Goal: Find specific page/section: Find specific page/section

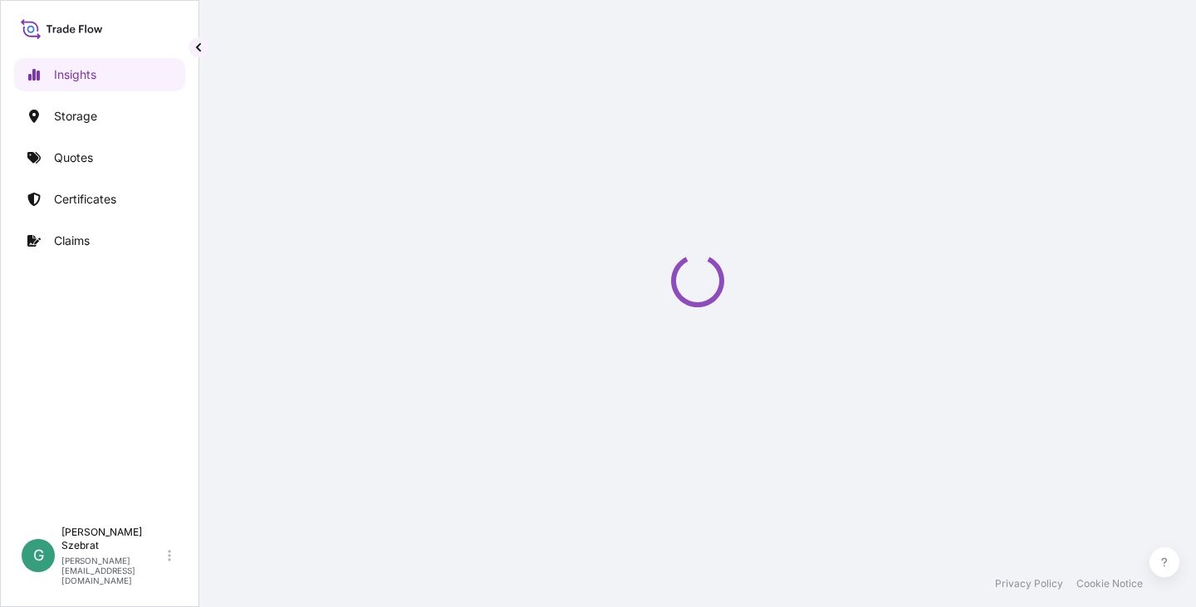
select select "2025"
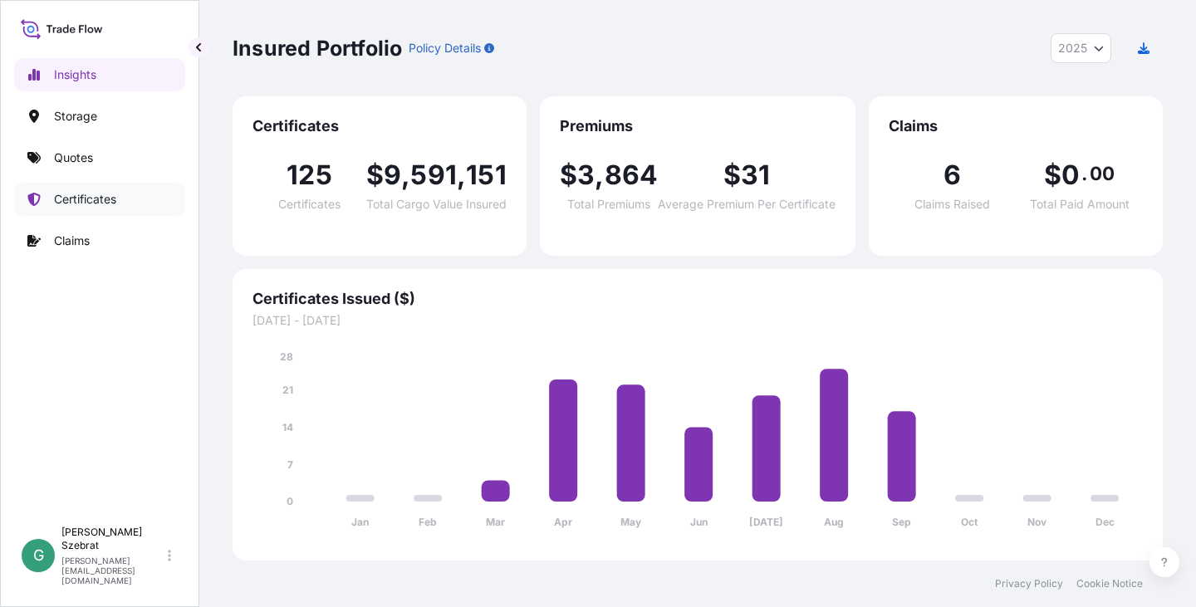
click at [83, 198] on p "Certificates" at bounding box center [85, 199] width 62 height 17
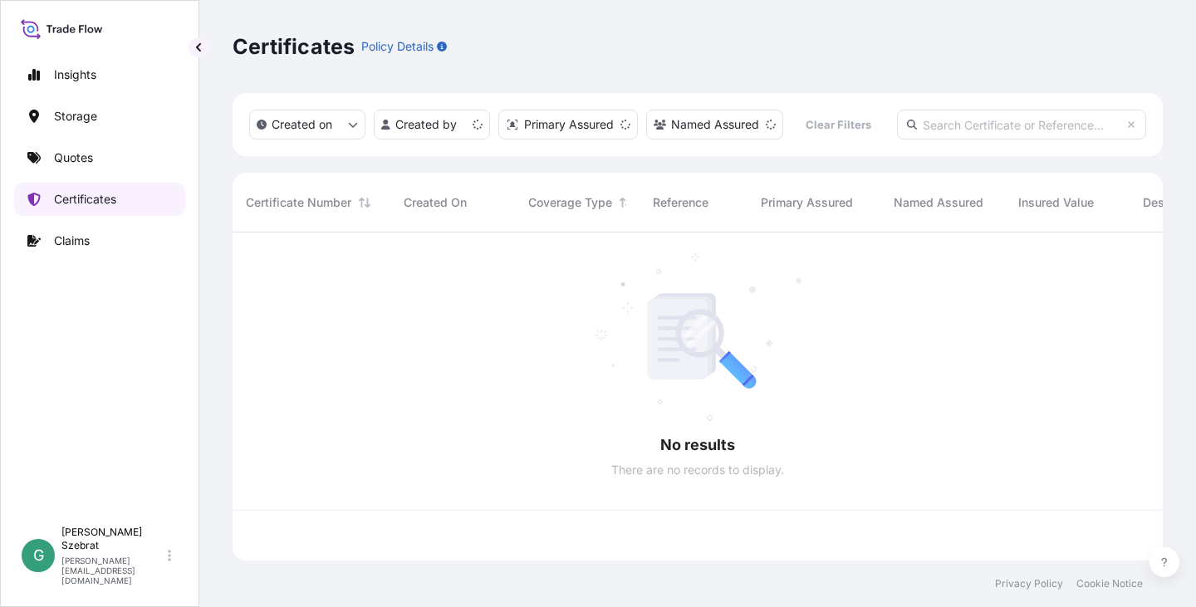
scroll to position [325, 917]
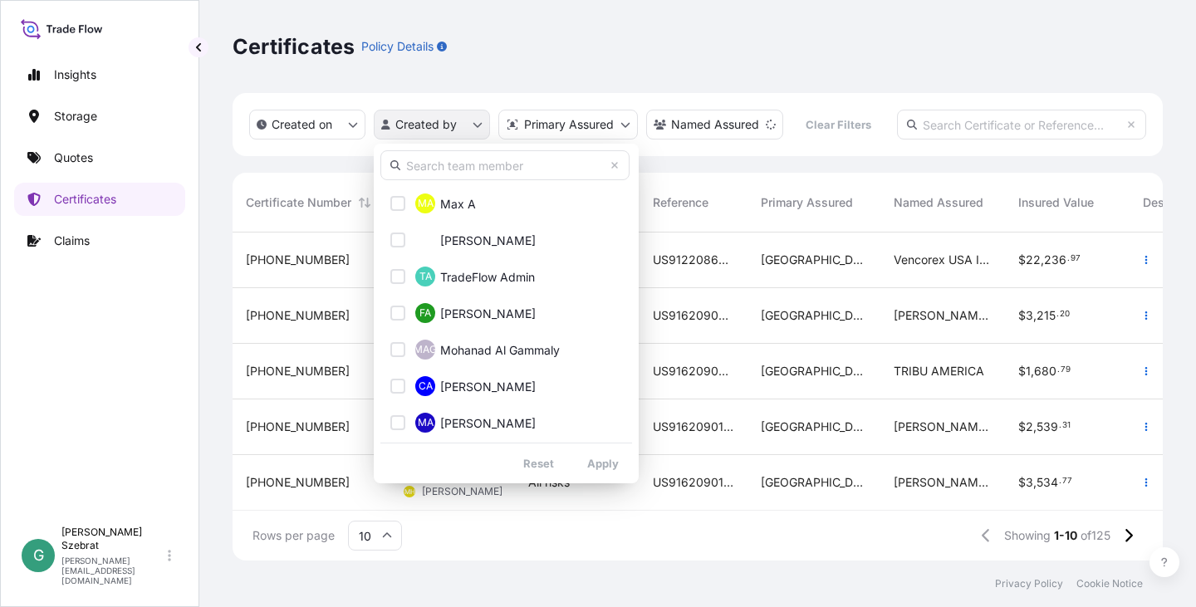
click at [417, 126] on html "Insights Storage Quotes Certificates Claims G Gabriele Szebrat [EMAIL_ADDRESS][…" at bounding box center [598, 303] width 1196 height 607
click at [436, 159] on input "text" at bounding box center [504, 165] width 249 height 30
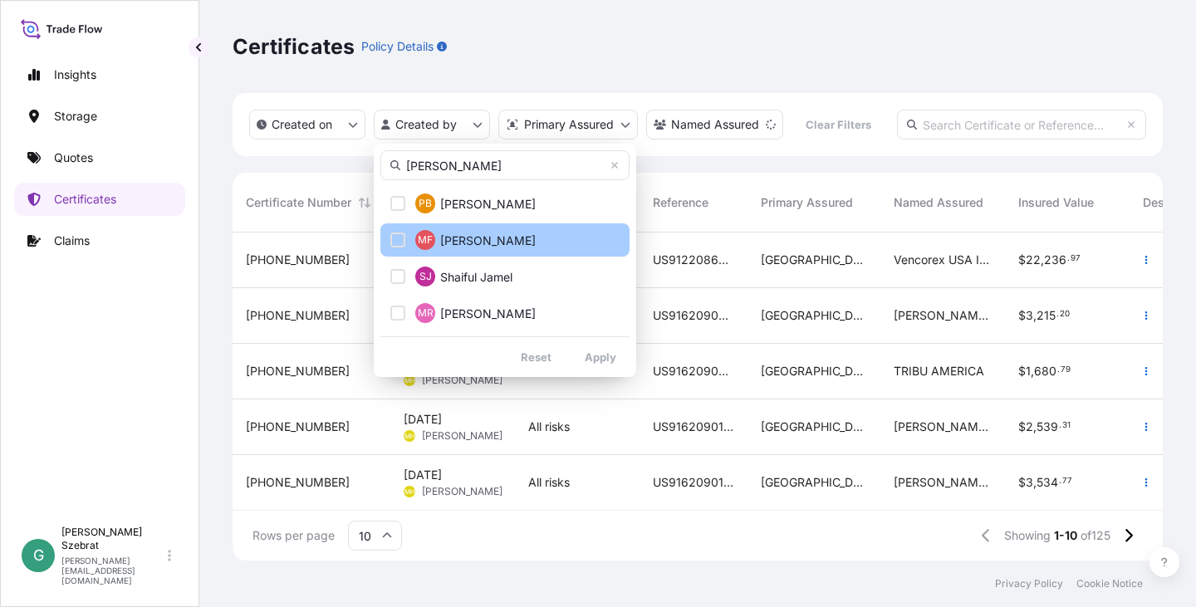
type input "[PERSON_NAME]"
click at [461, 237] on span "[PERSON_NAME]" at bounding box center [487, 240] width 95 height 17
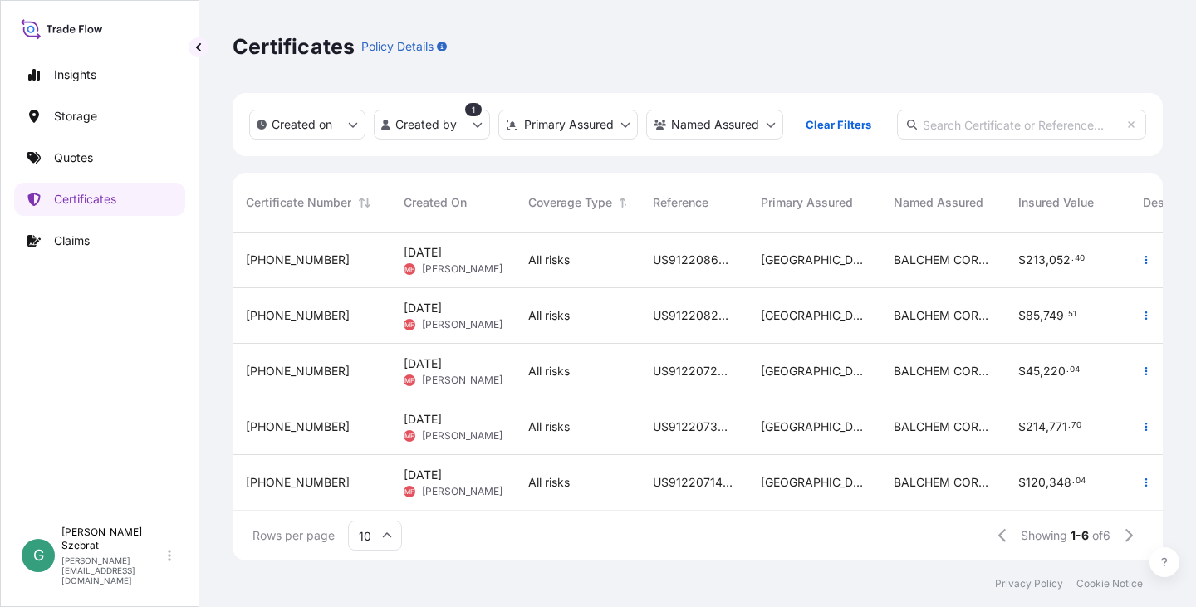
click at [697, 255] on span "US91220862764 / S200038284" at bounding box center [693, 260] width 81 height 17
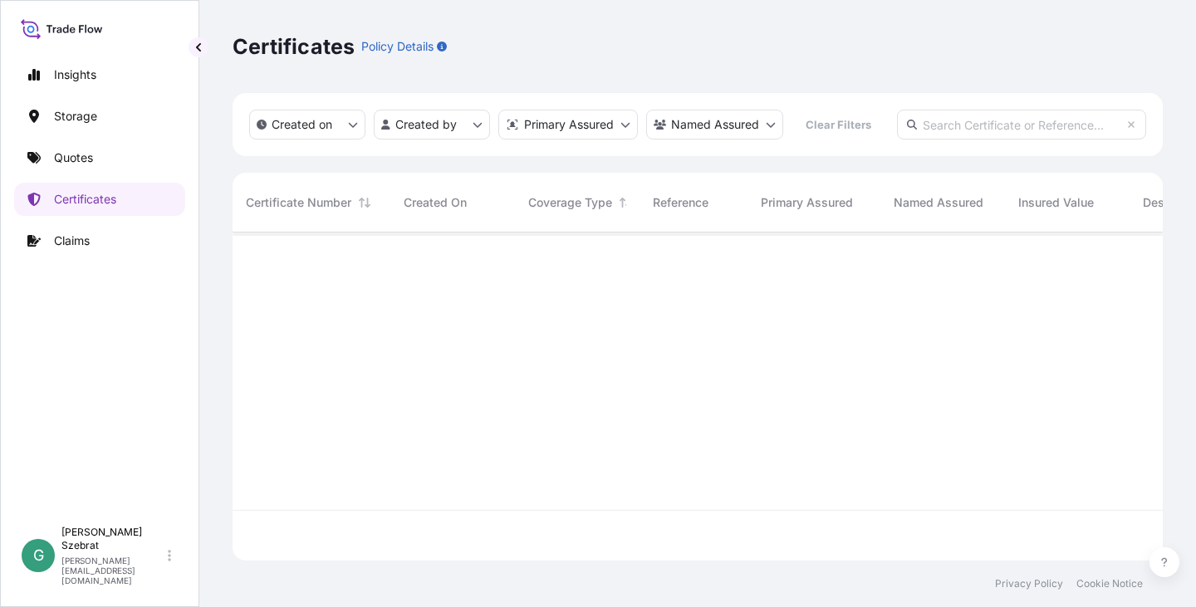
scroll to position [325, 917]
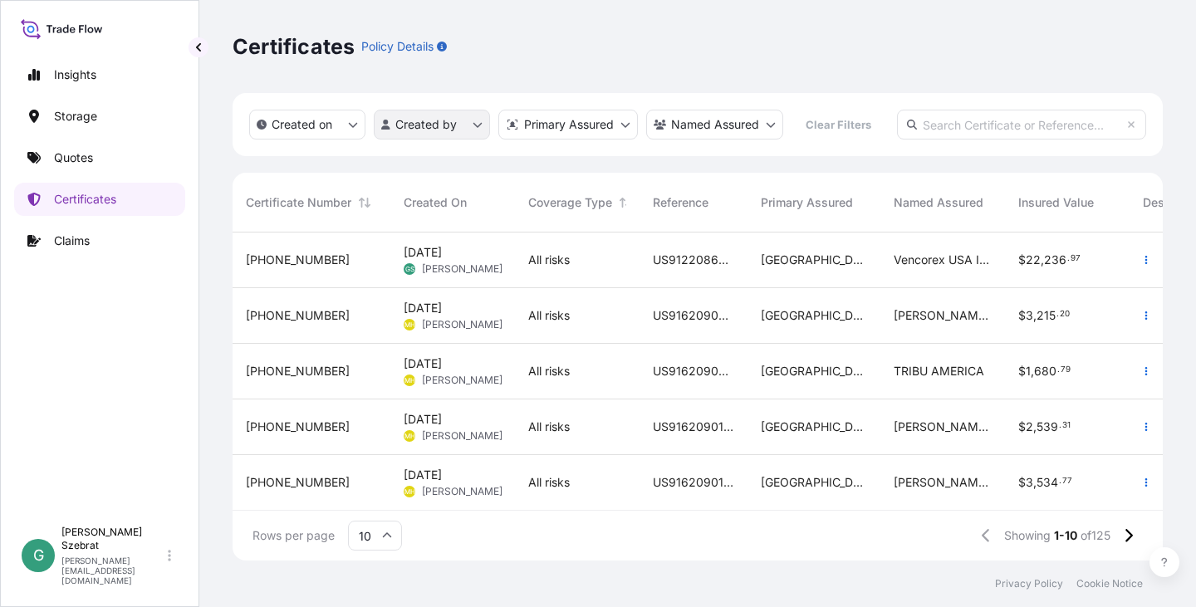
click at [436, 129] on html "Insights Storage Quotes Certificates Claims G Gabriele Szebrat [EMAIL_ADDRESS][…" at bounding box center [598, 303] width 1196 height 607
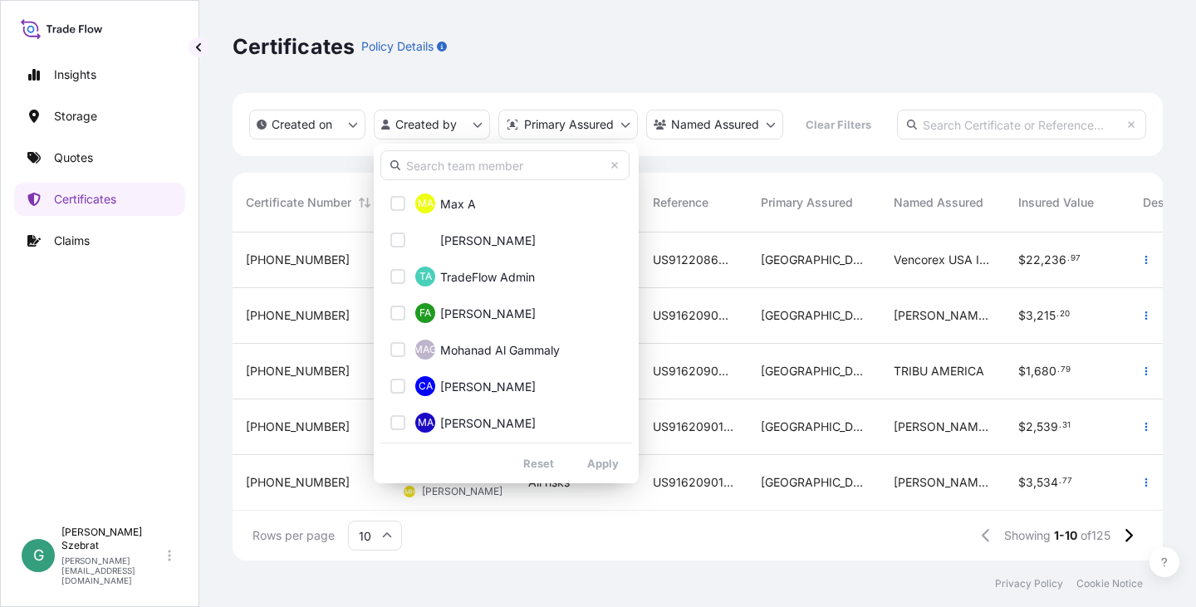
click at [461, 169] on input "text" at bounding box center [504, 165] width 249 height 30
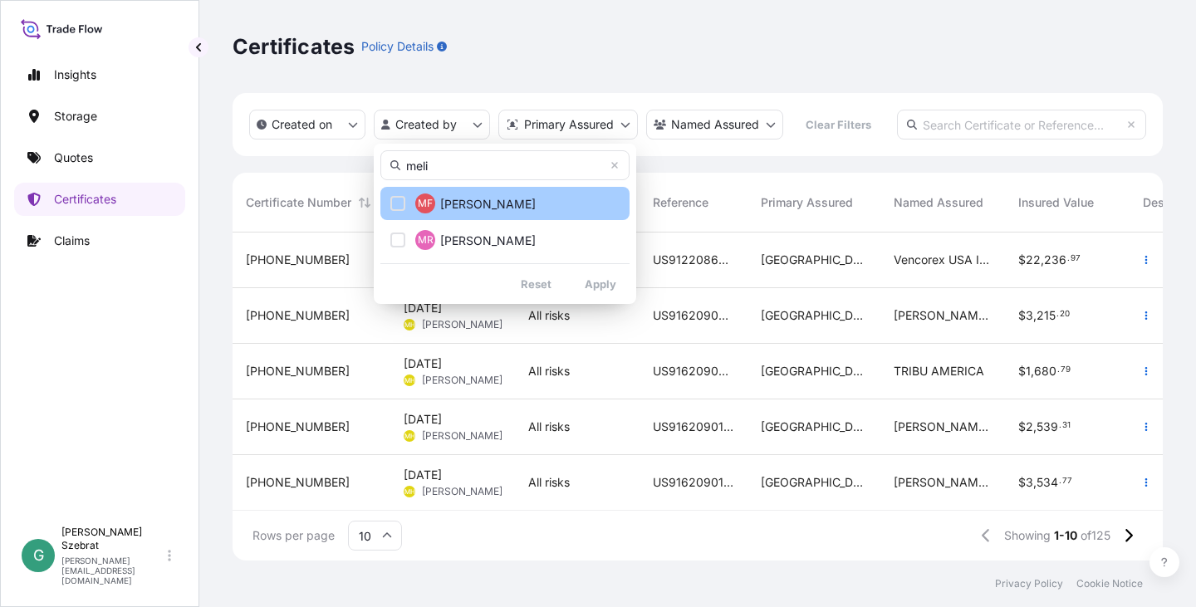
type input "meli"
click at [456, 198] on span "[PERSON_NAME]" at bounding box center [487, 204] width 95 height 17
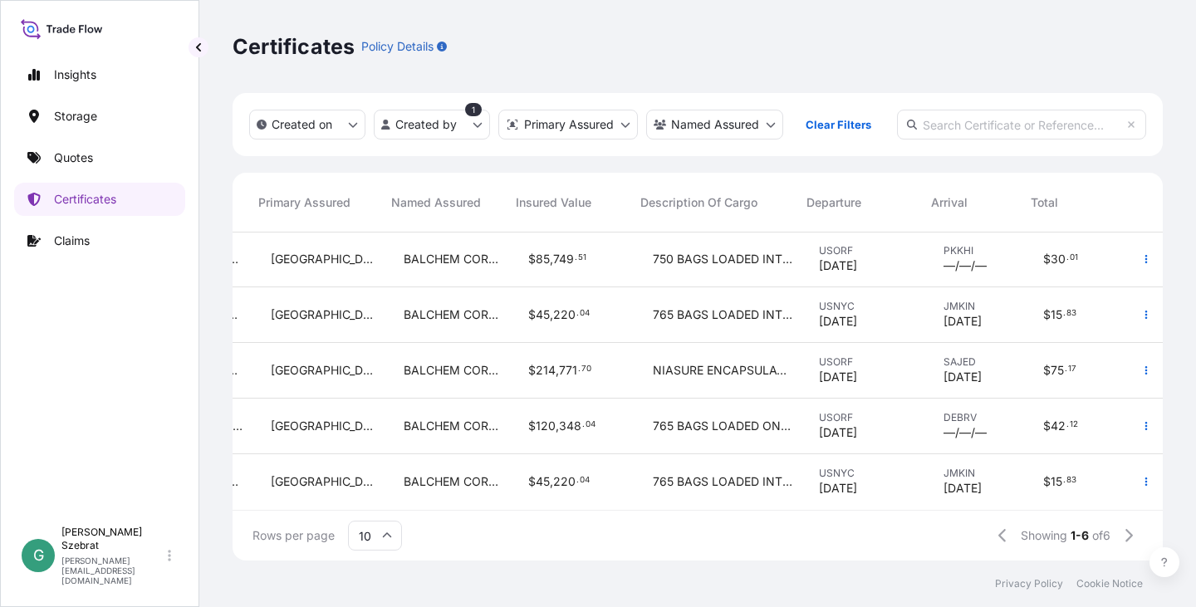
scroll to position [0, 502]
click at [73, 158] on p "Quotes" at bounding box center [73, 157] width 39 height 17
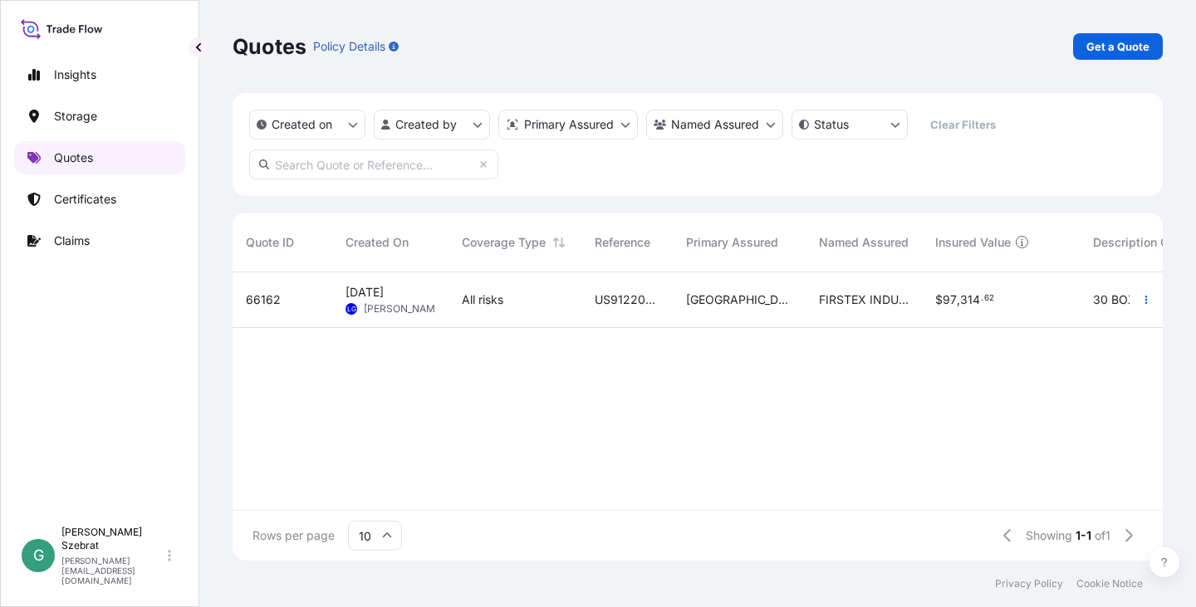
scroll to position [335, 917]
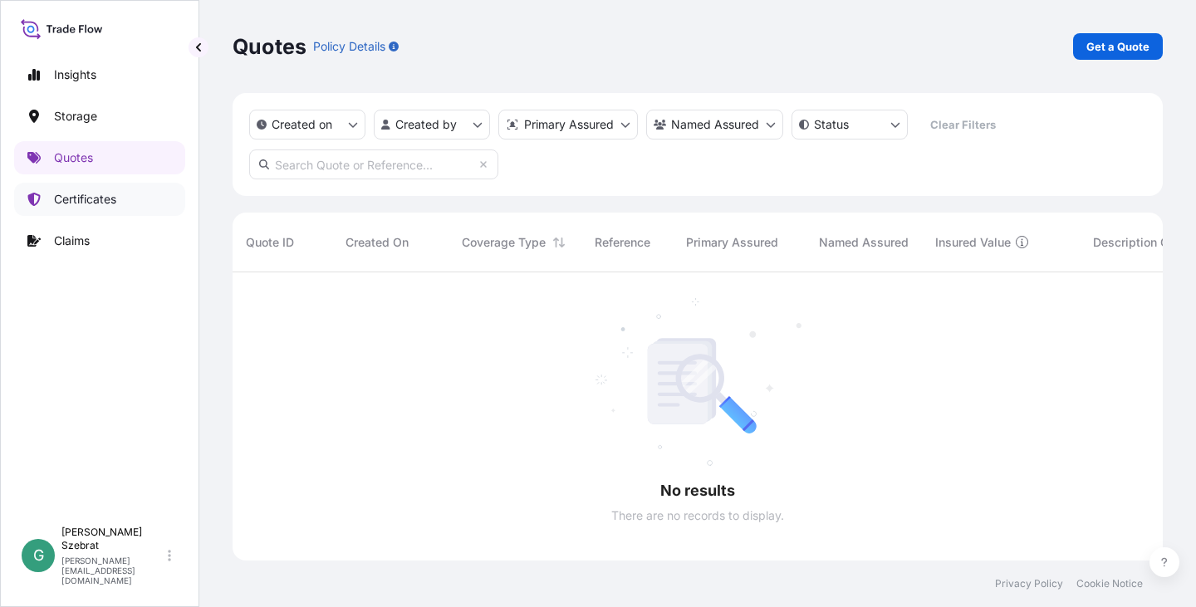
click at [89, 200] on p "Certificates" at bounding box center [85, 199] width 62 height 17
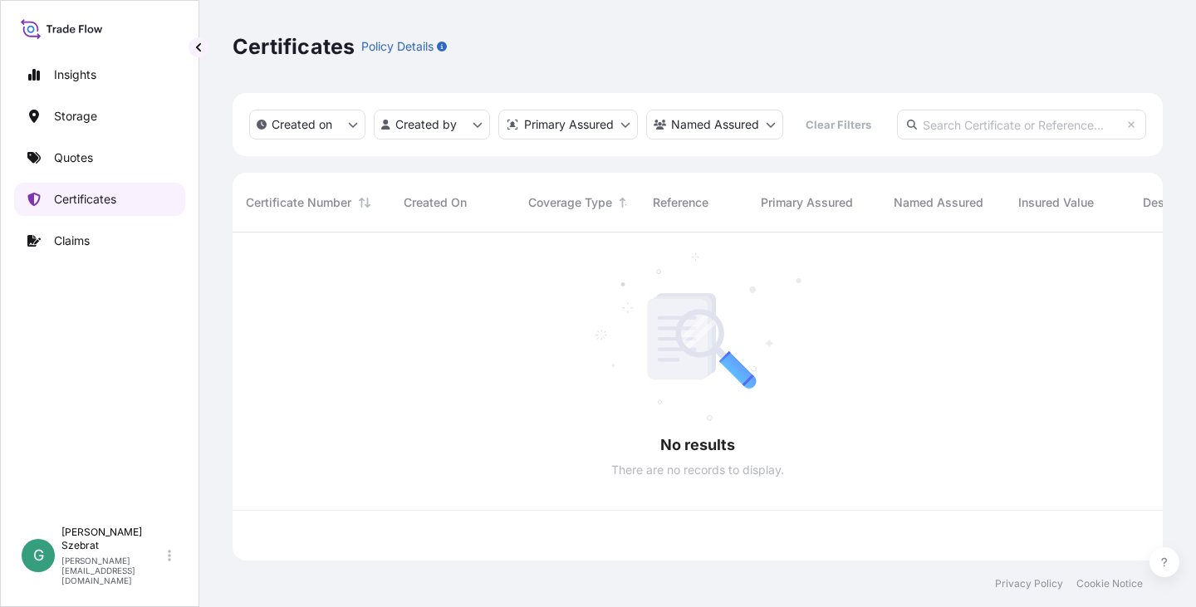
scroll to position [325, 917]
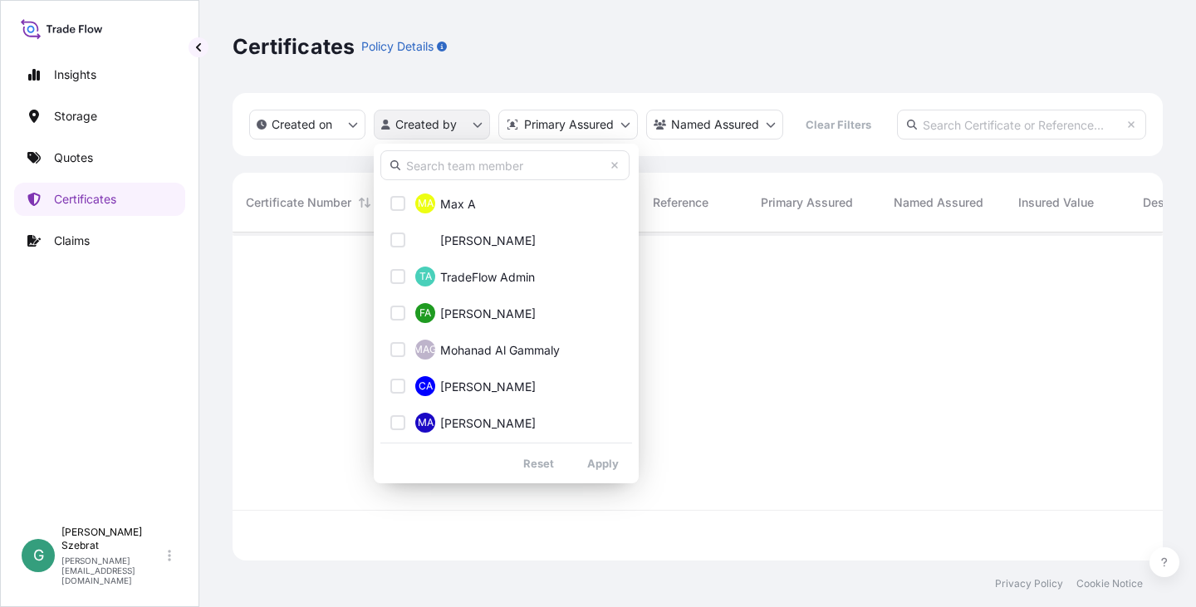
click at [423, 125] on html "Insights Storage Quotes Certificates Claims G Gabriele Szebrat [EMAIL_ADDRESS][…" at bounding box center [598, 303] width 1196 height 607
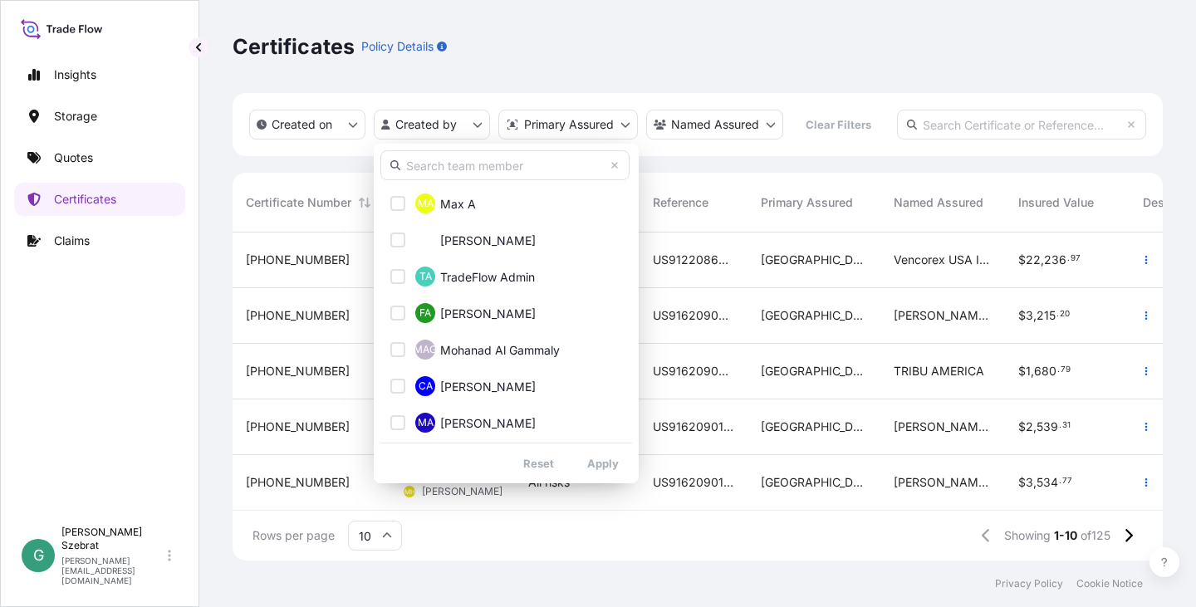
click at [448, 168] on input "text" at bounding box center [504, 165] width 249 height 30
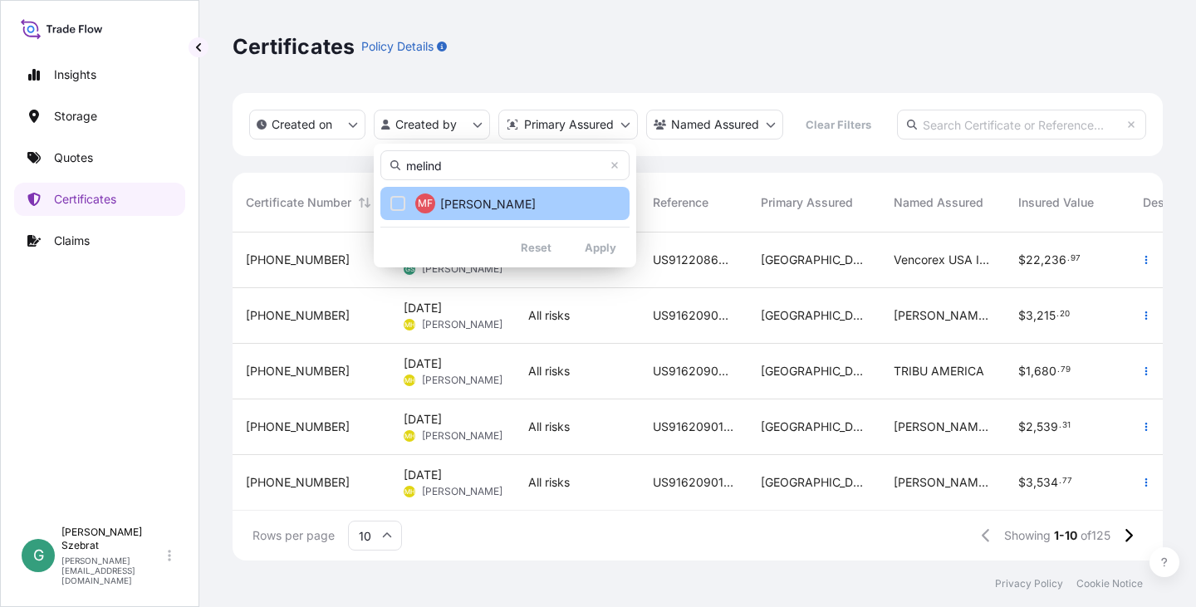
type input "melind"
click at [403, 198] on div "Select Option" at bounding box center [397, 203] width 15 height 15
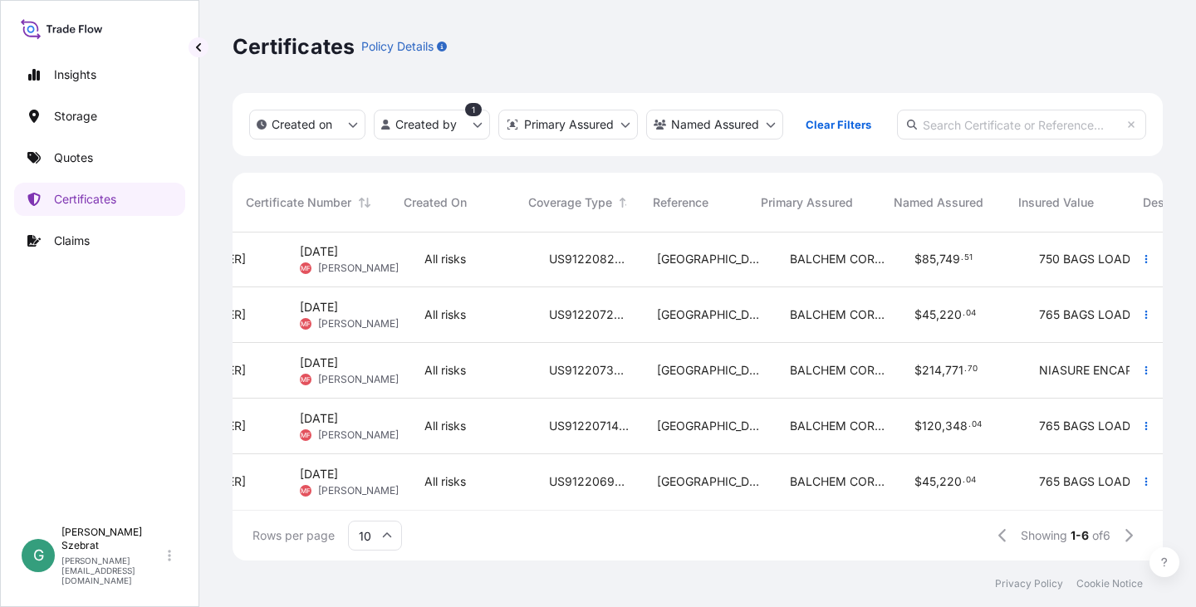
scroll to position [69, 0]
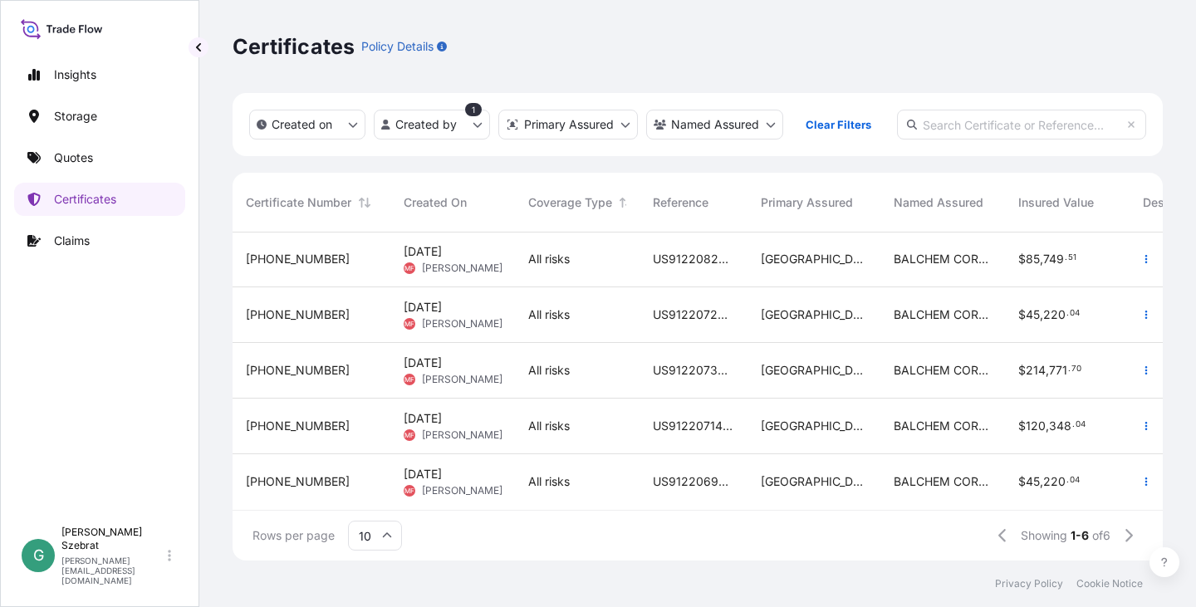
click at [278, 251] on span "[PHONE_NUMBER]" at bounding box center [298, 259] width 104 height 17
